Goal: Check status: Check status

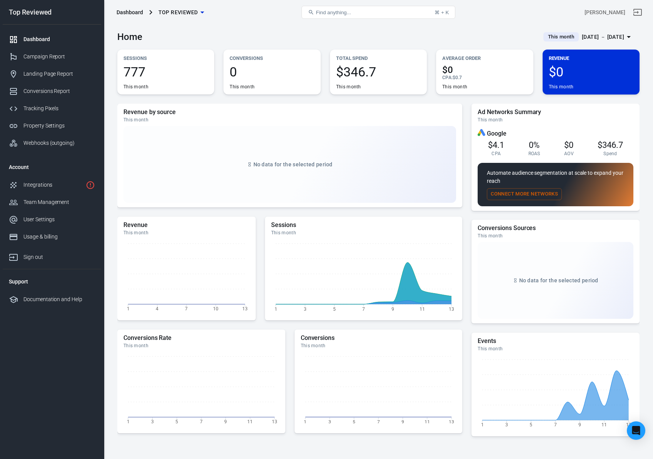
click at [582, 37] on div "[DATE] － [DATE]" at bounding box center [603, 37] width 42 height 10
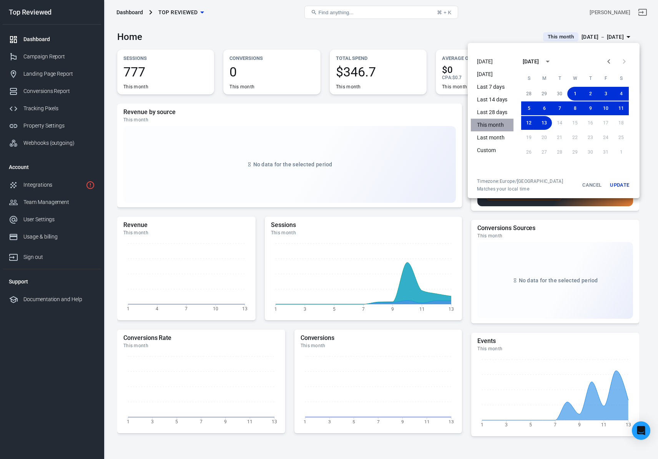
click at [505, 125] on li "This month" at bounding box center [492, 125] width 43 height 13
click at [404, 48] on div at bounding box center [329, 229] width 658 height 459
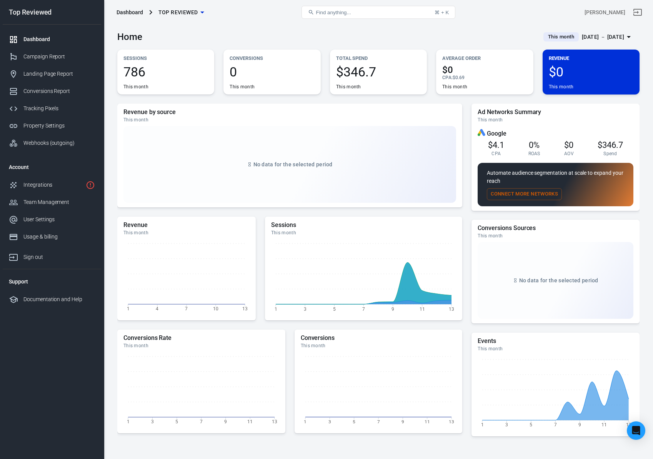
click at [402, 31] on div "Home This month [DATE] － [DATE]" at bounding box center [378, 34] width 522 height 19
click at [55, 72] on div "Landing Page Report" at bounding box center [58, 74] width 71 height 8
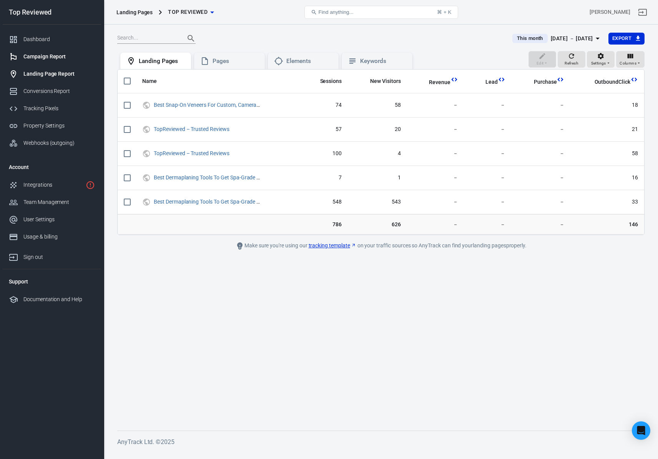
click at [51, 60] on div "Campaign Report" at bounding box center [58, 57] width 71 height 8
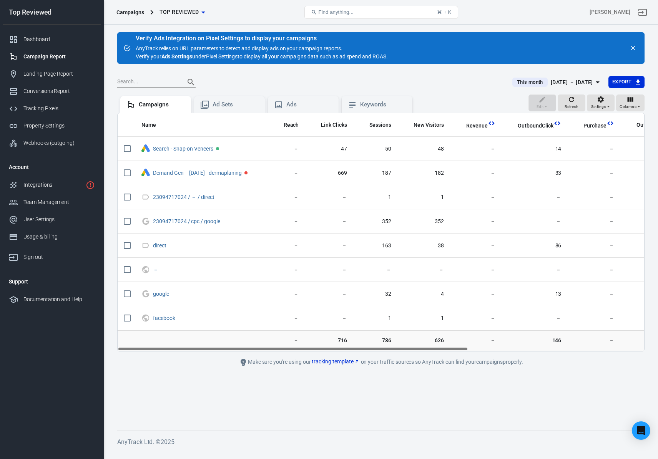
drag, startPoint x: 243, startPoint y: 349, endPoint x: 225, endPoint y: 350, distance: 18.5
click at [225, 350] on div "Name Reach Link Clicks Sessions New Visitors Revenue OutboundClick Purchase Out…" at bounding box center [381, 232] width 527 height 238
